Goal: Navigation & Orientation: Find specific page/section

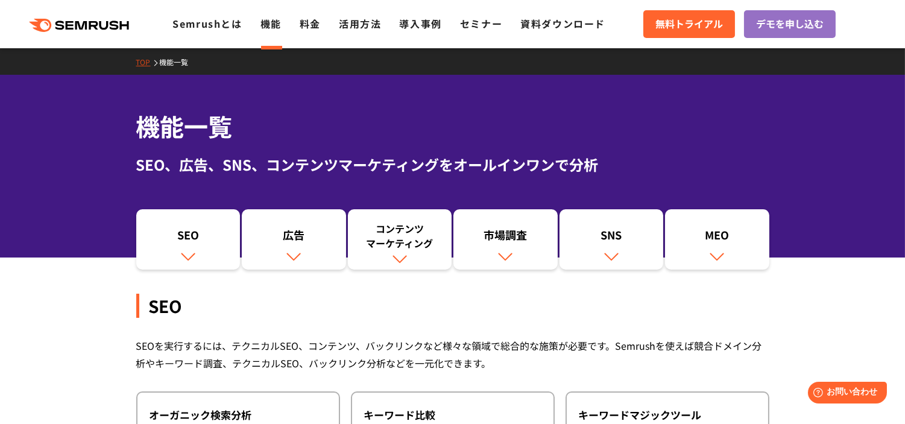
click at [145, 61] on link "TOP" at bounding box center [148, 62] width 24 height 10
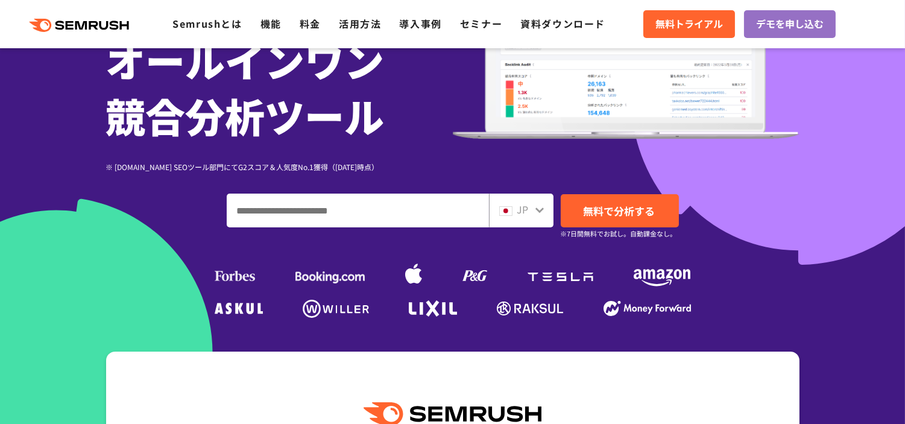
scroll to position [268, 0]
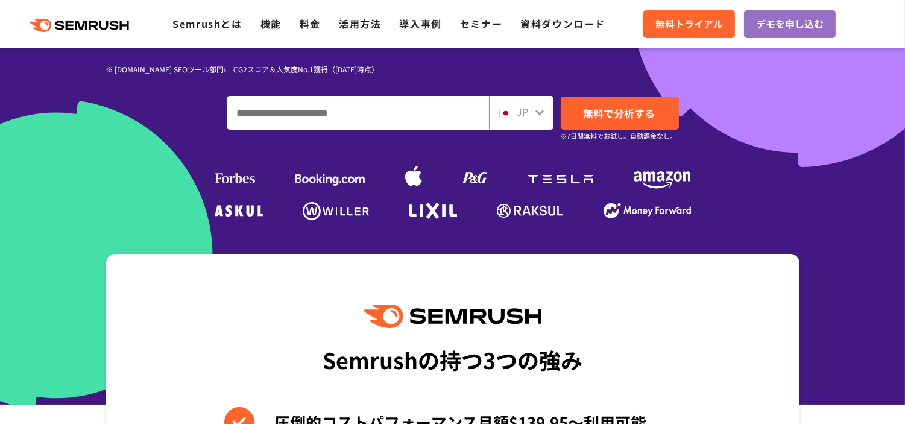
click at [268, 113] on input "ドメイン、キーワードまたはURLを入力してください" at bounding box center [357, 112] width 261 height 33
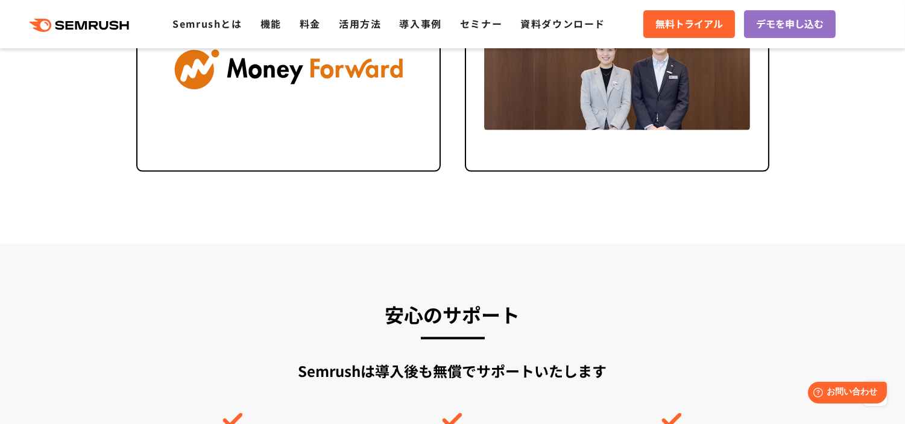
scroll to position [2732, 0]
